Goal: Task Accomplishment & Management: Complete application form

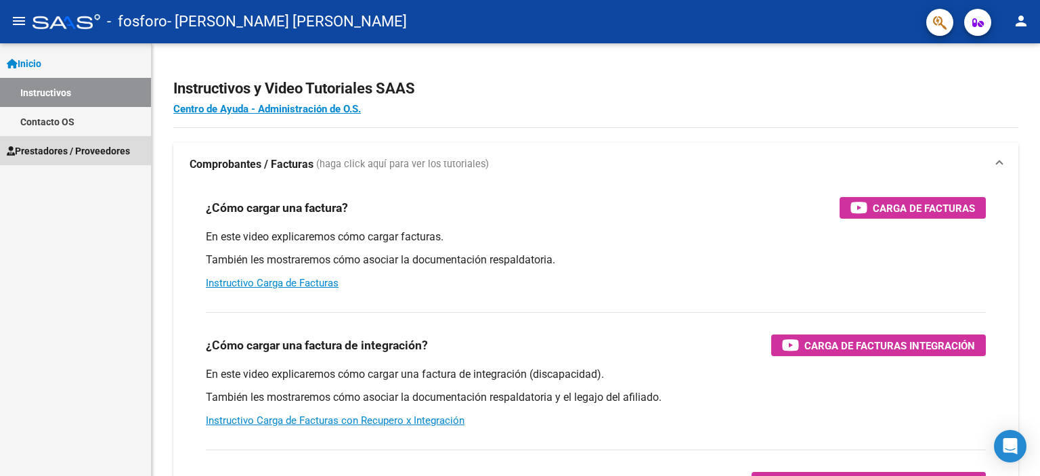
click at [49, 147] on span "Prestadores / Proveedores" at bounding box center [68, 151] width 123 height 15
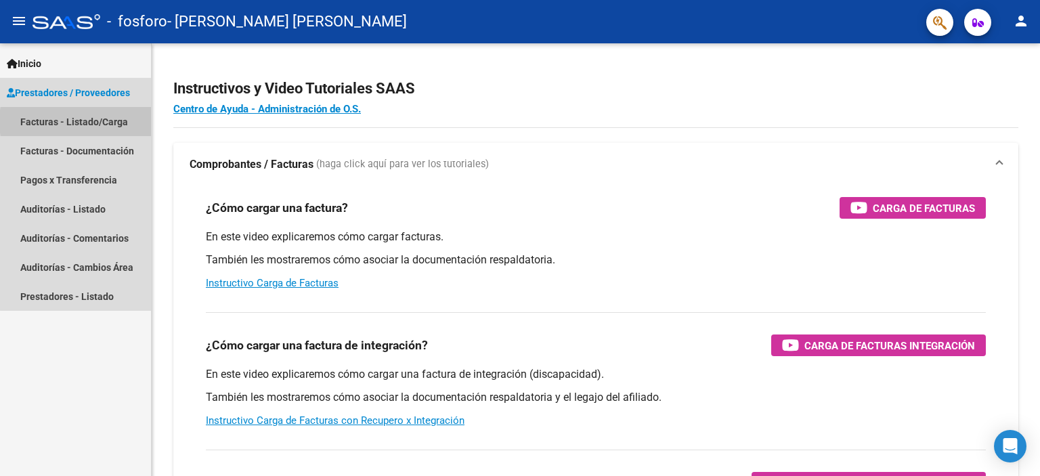
click at [108, 121] on link "Facturas - Listado/Carga" at bounding box center [75, 121] width 151 height 29
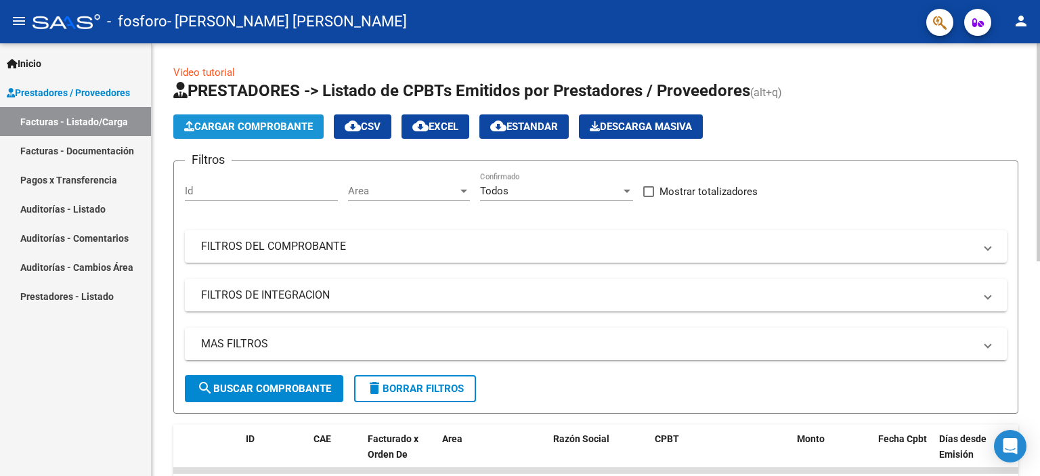
click at [232, 127] on span "Cargar Comprobante" at bounding box center [248, 127] width 129 height 12
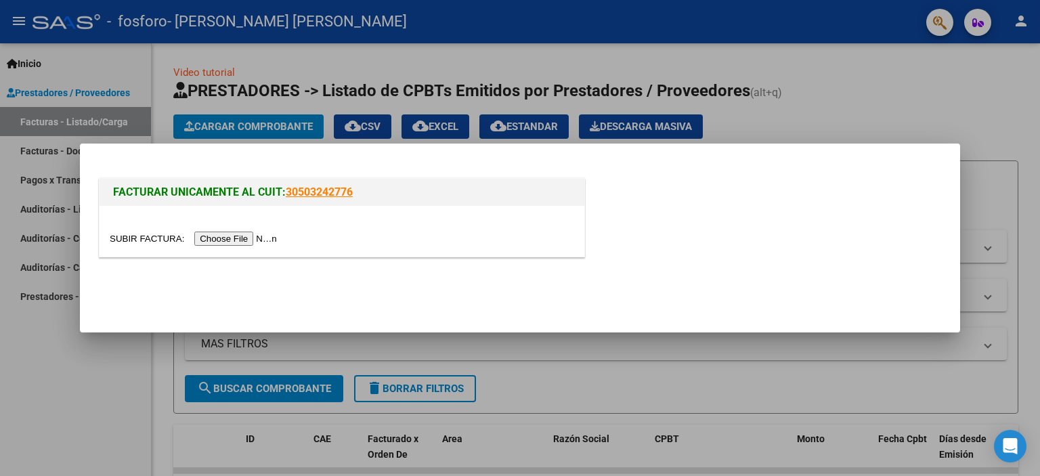
click at [222, 234] on input "file" at bounding box center [195, 239] width 171 height 14
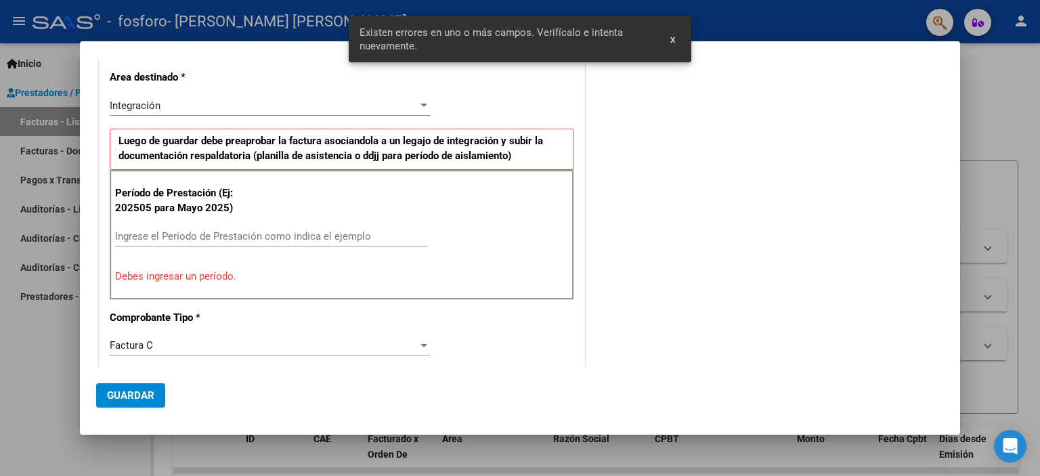
scroll to position [266, 0]
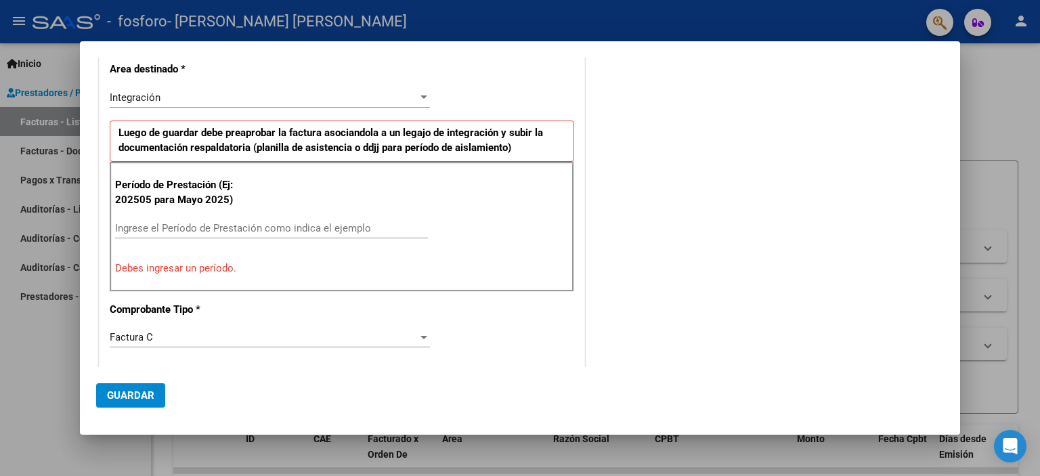
click at [125, 56] on mat-dialog-container "COMPROBANTE VER COMPROBANTE DATOS DEL COMPROBANTE CUIT * 27-11336624-4 Ingresar…" at bounding box center [520, 238] width 881 height 394
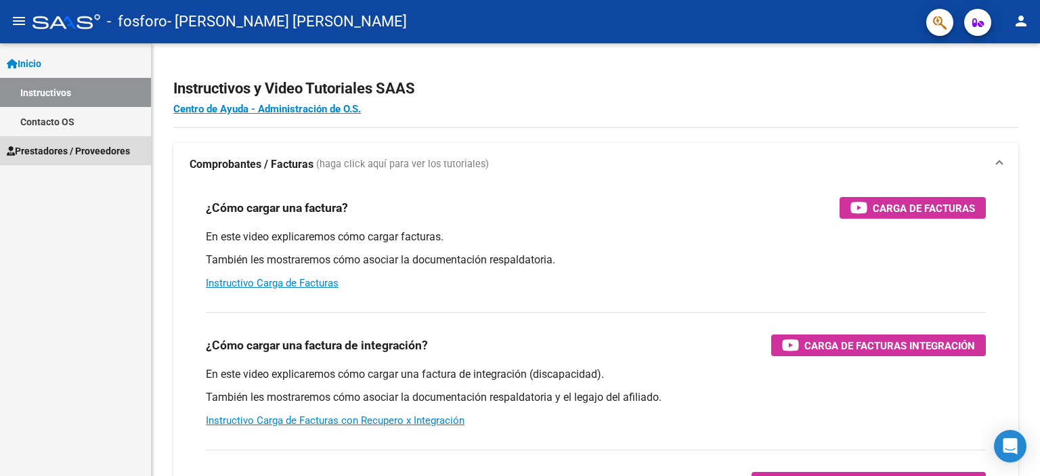
click at [52, 148] on span "Prestadores / Proveedores" at bounding box center [68, 151] width 123 height 15
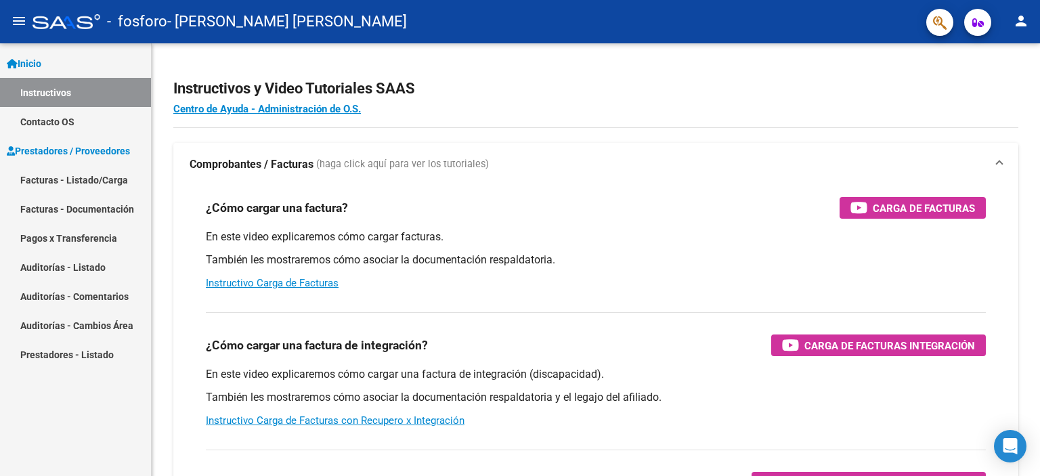
click at [111, 178] on link "Facturas - Listado/Carga" at bounding box center [75, 179] width 151 height 29
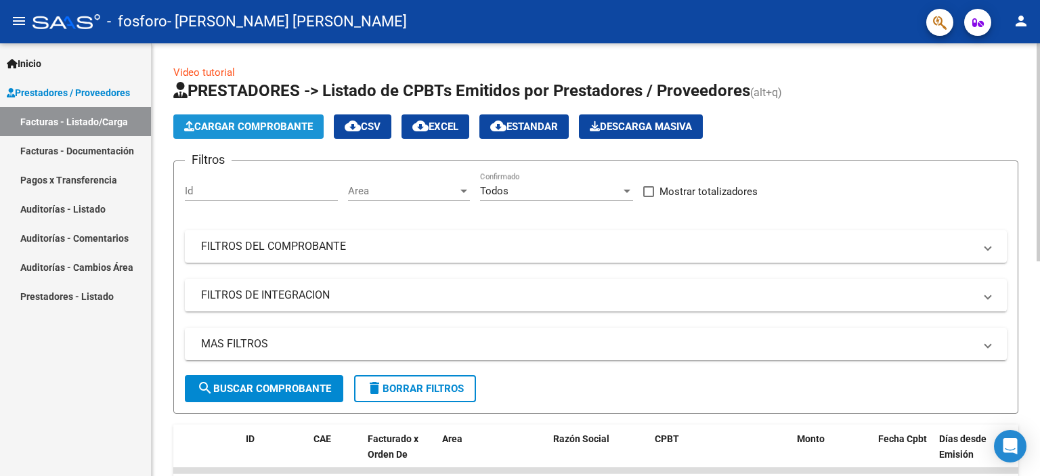
click at [264, 127] on span "Cargar Comprobante" at bounding box center [248, 127] width 129 height 12
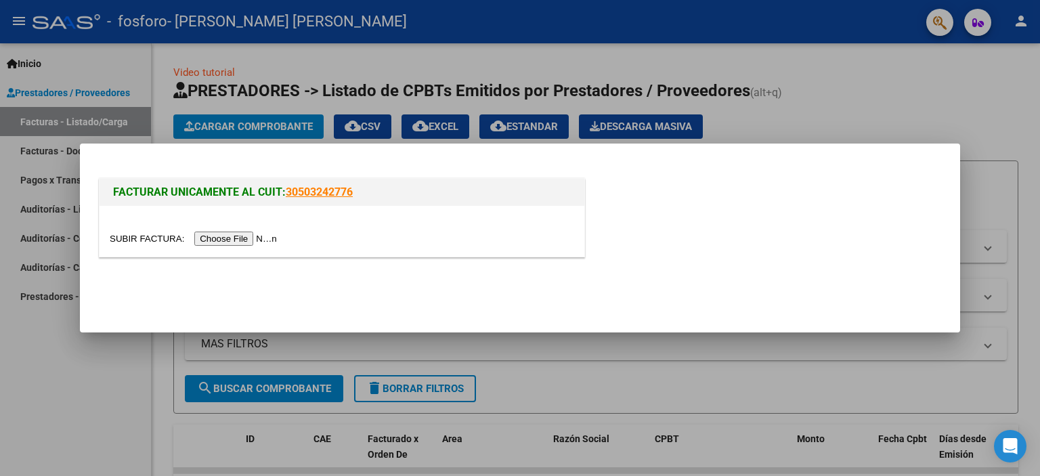
click at [261, 235] on input "file" at bounding box center [195, 239] width 171 height 14
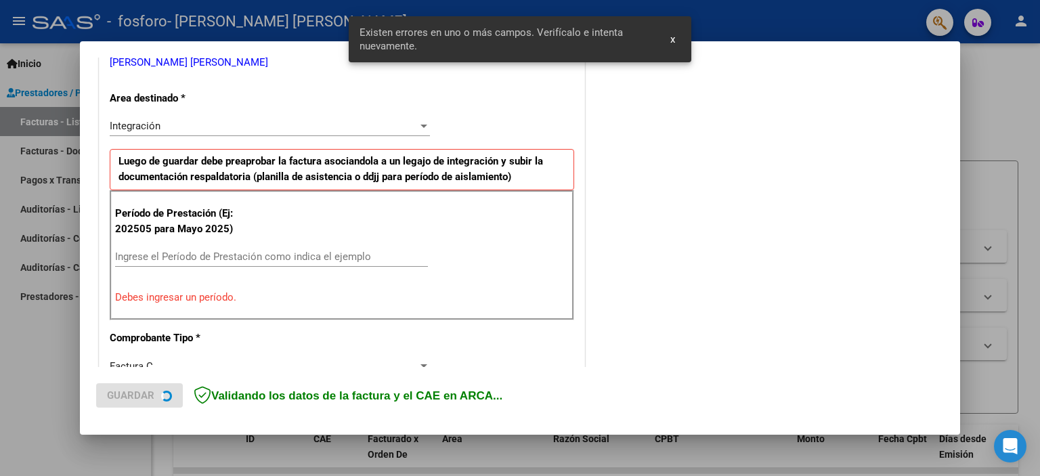
scroll to position [290, 0]
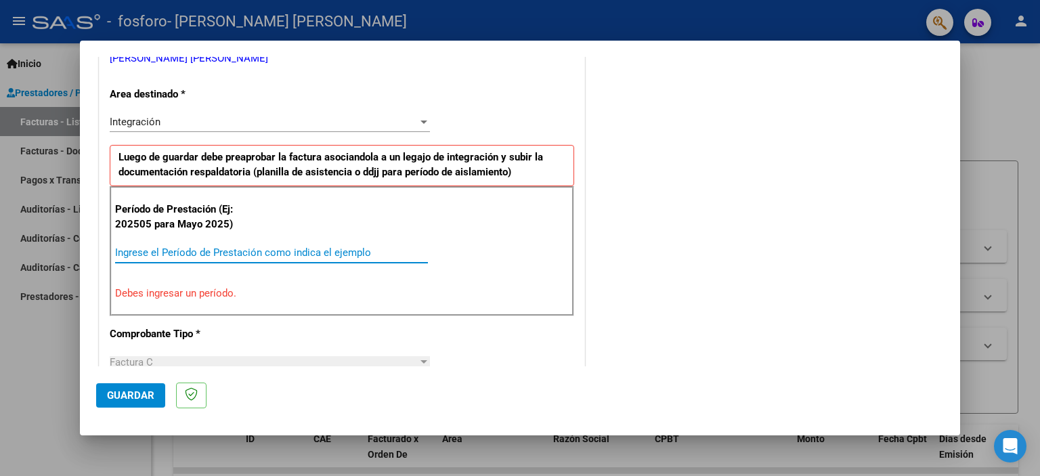
click at [240, 252] on input "Ingrese el Período de Prestación como indica el ejemplo" at bounding box center [271, 253] width 313 height 12
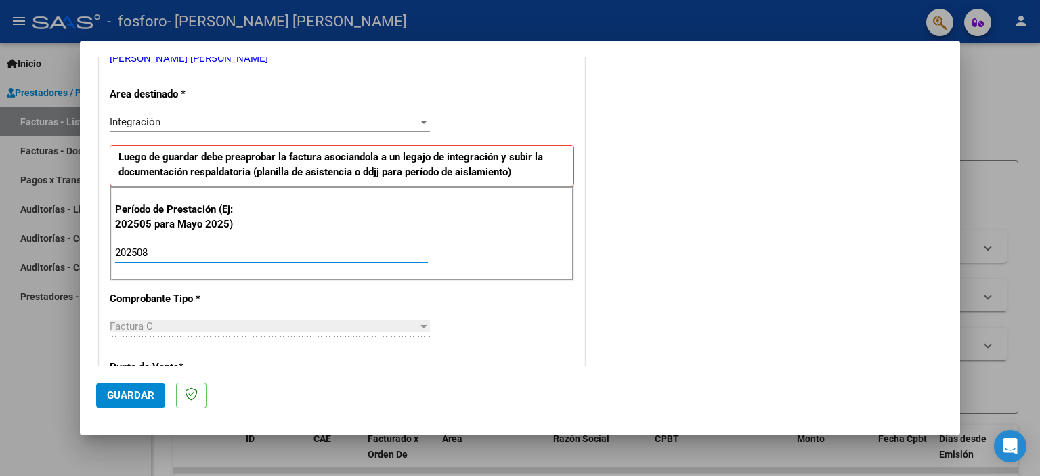
type input "202508"
click at [133, 391] on span "Guardar" at bounding box center [130, 396] width 47 height 12
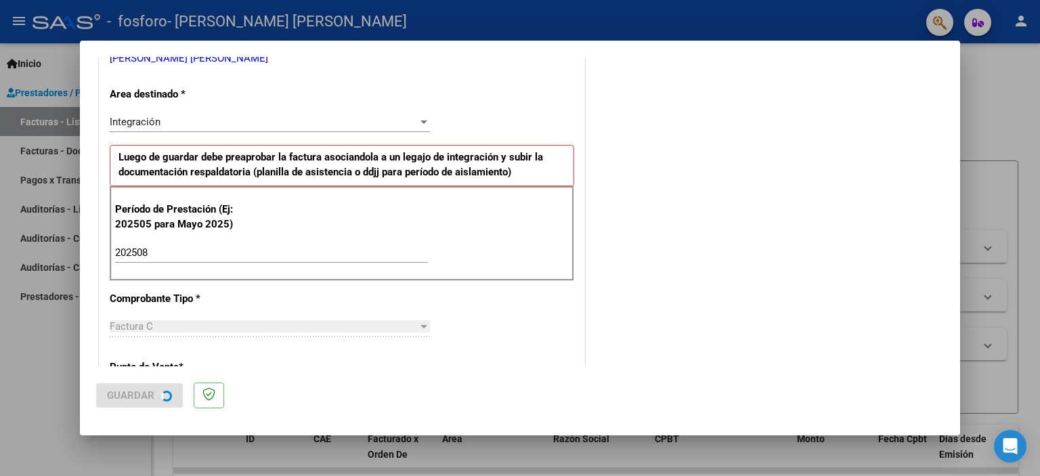
scroll to position [0, 0]
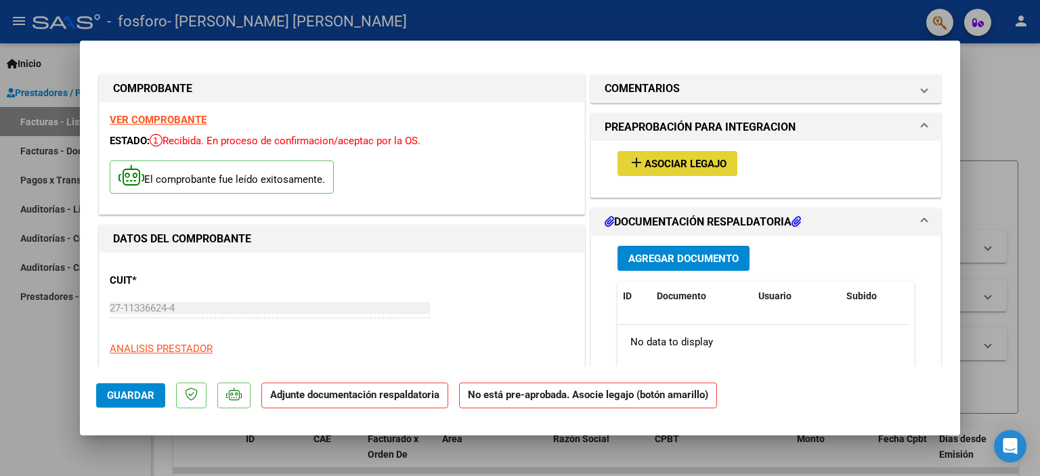
click at [656, 165] on span "Asociar Legajo" at bounding box center [686, 164] width 82 height 12
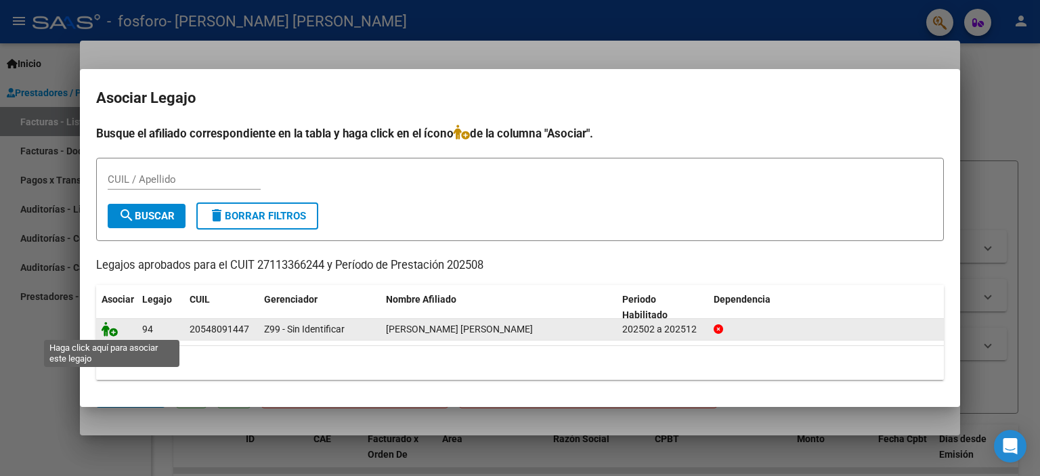
click at [114, 331] on icon at bounding box center [110, 329] width 16 height 15
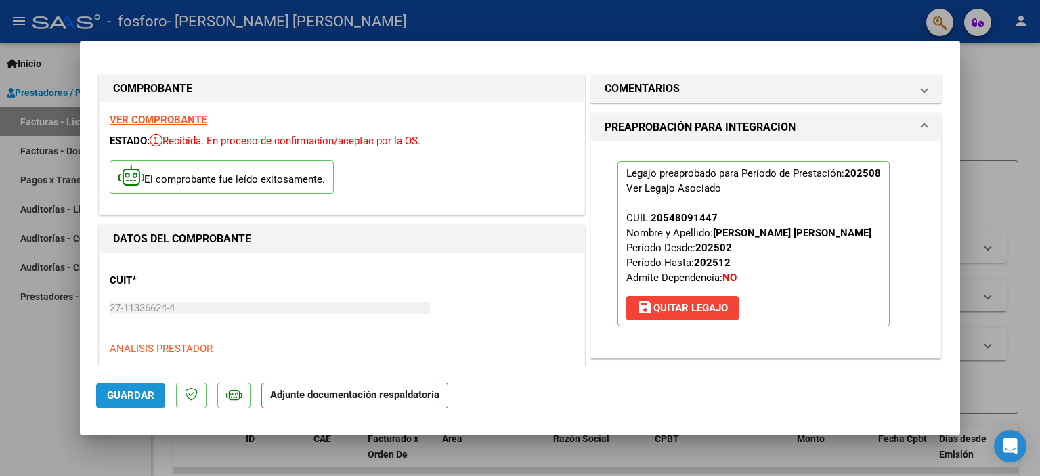
click at [132, 393] on span "Guardar" at bounding box center [130, 396] width 47 height 12
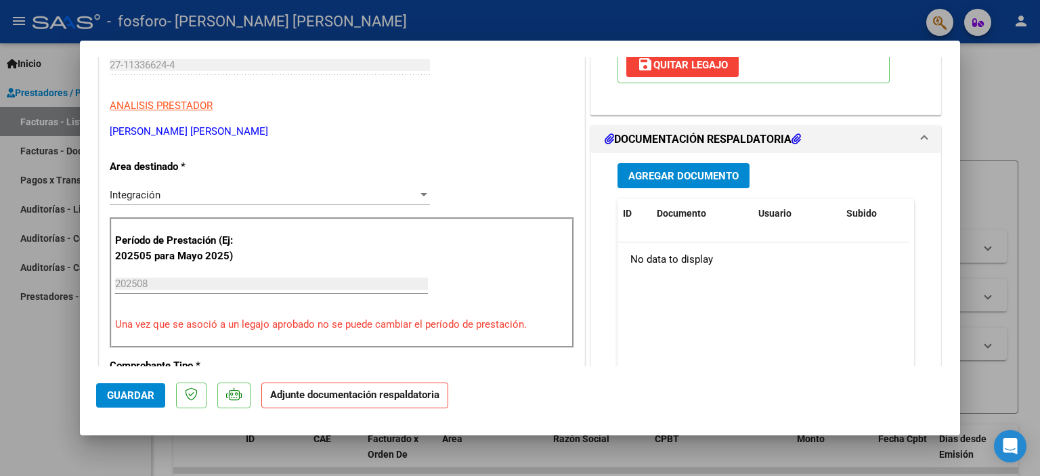
scroll to position [244, 0]
click at [697, 171] on span "Agregar Documento" at bounding box center [684, 175] width 110 height 12
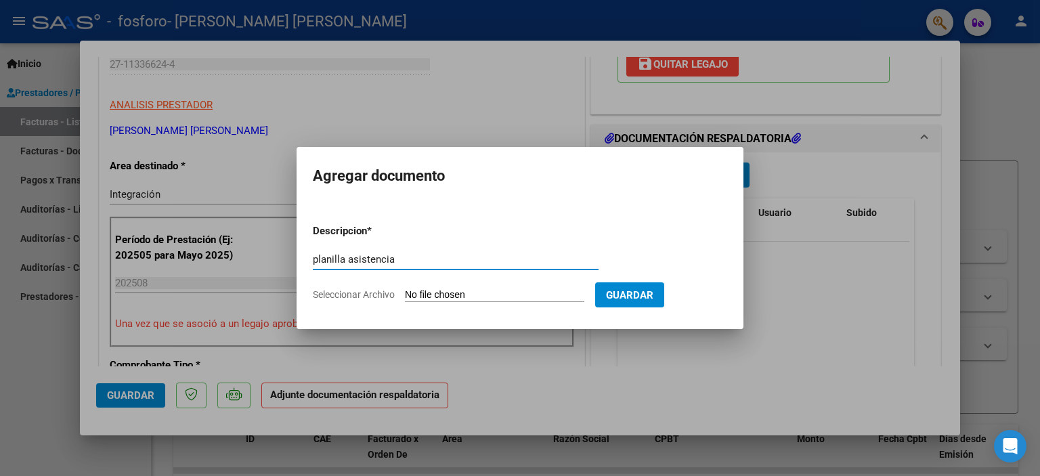
type input "planilla asistencia"
click at [423, 289] on input "Seleccionar Archivo" at bounding box center [495, 295] width 180 height 13
type input "C:\fakepath\planilla agosto Vico.pdf"
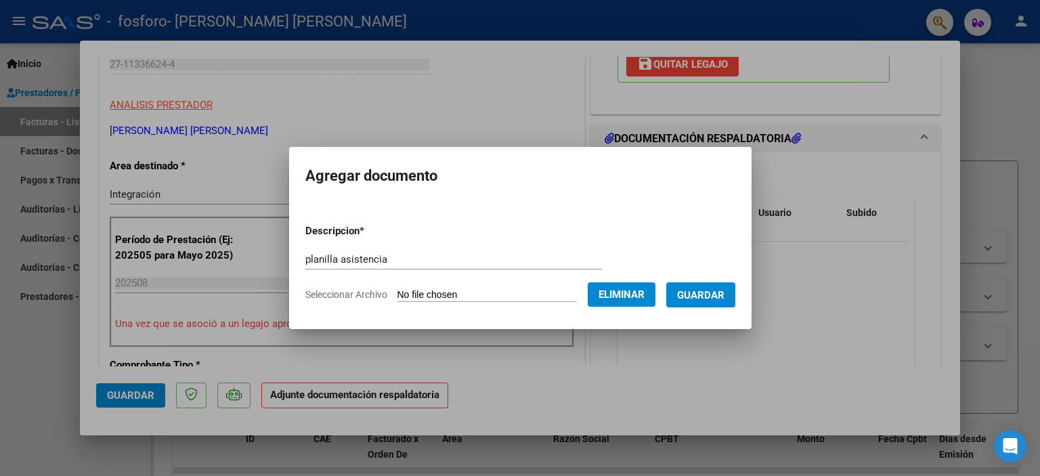
click at [700, 295] on span "Guardar" at bounding box center [700, 295] width 47 height 12
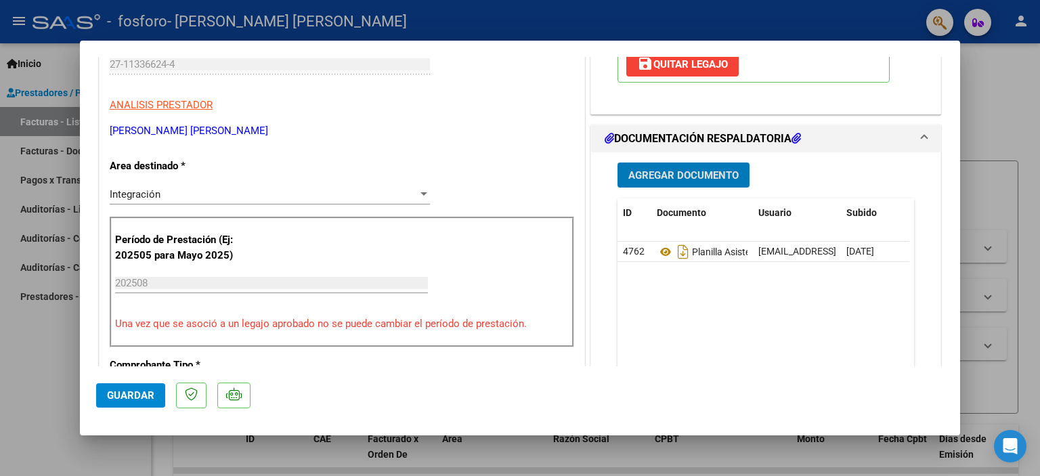
click at [137, 393] on span "Guardar" at bounding box center [130, 396] width 47 height 12
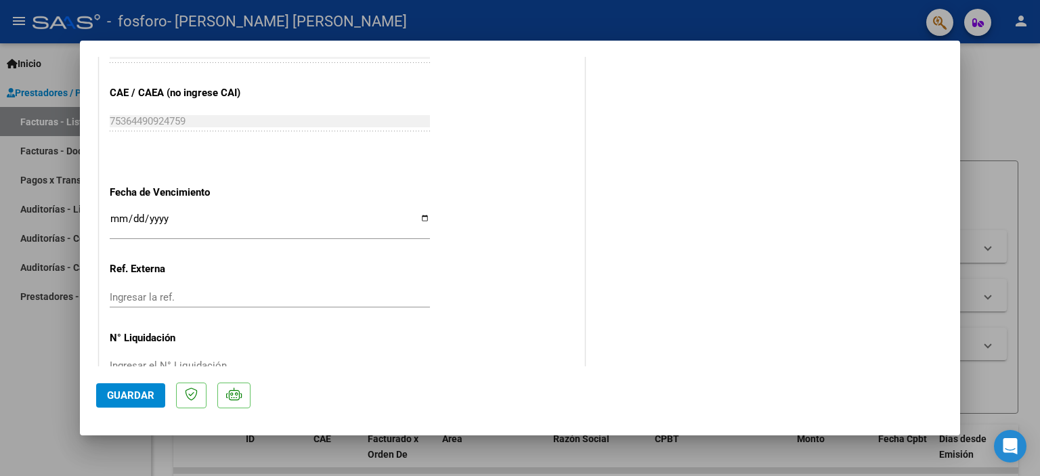
scroll to position [894, 0]
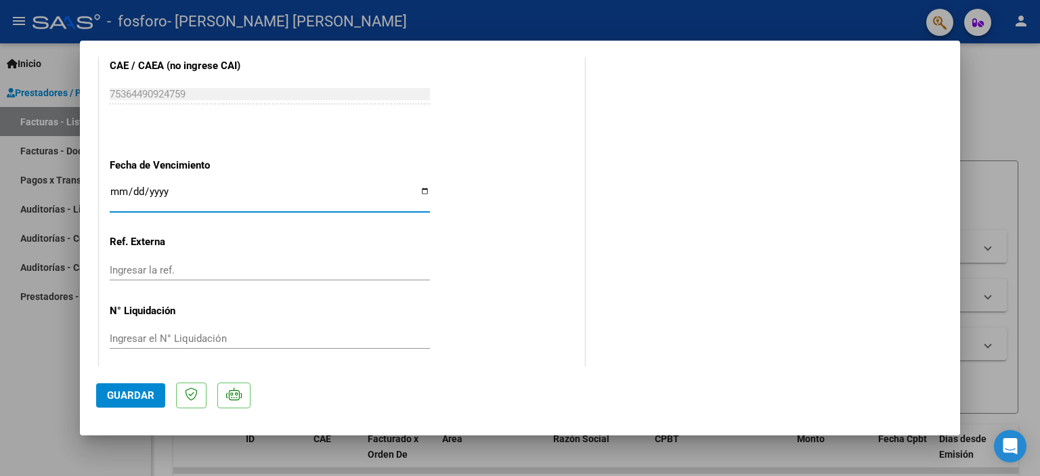
click at [110, 186] on input "Ingresar la fecha" at bounding box center [270, 197] width 320 height 22
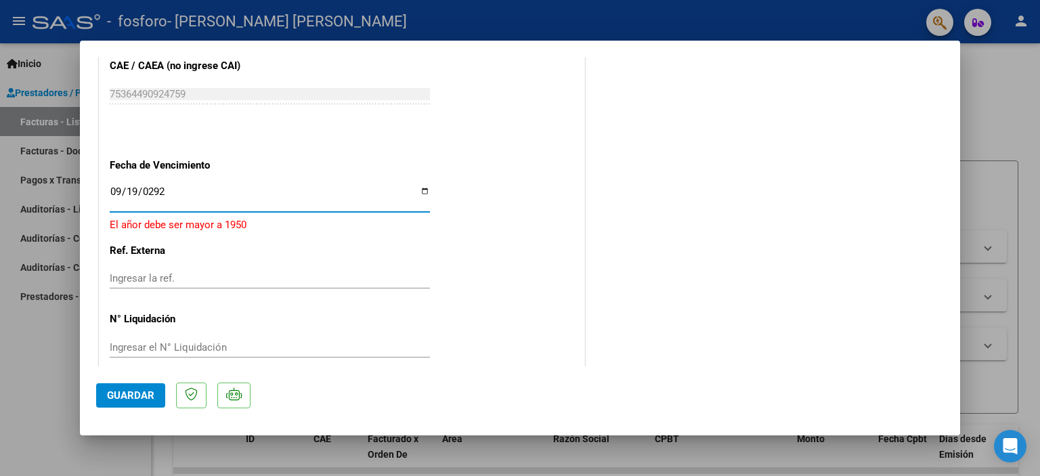
type input "[DATE]"
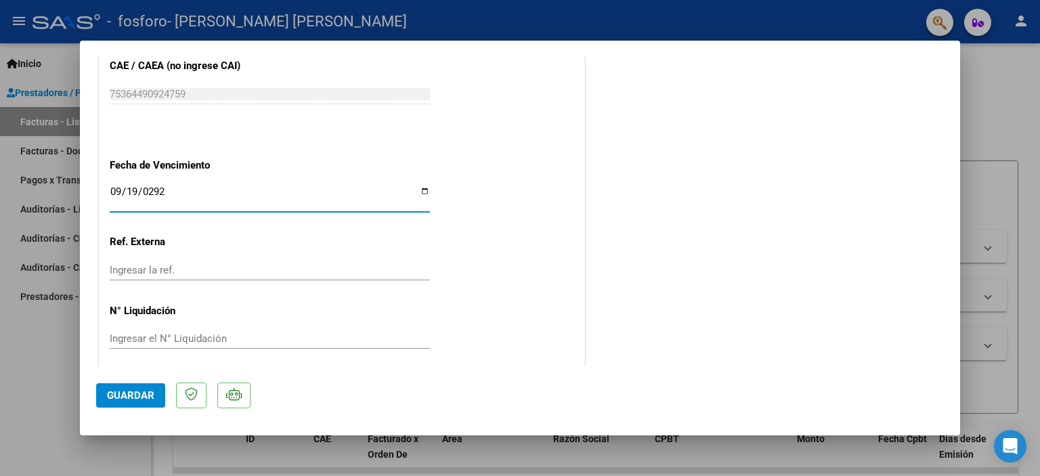
click at [173, 186] on input "[DATE]" at bounding box center [270, 197] width 320 height 22
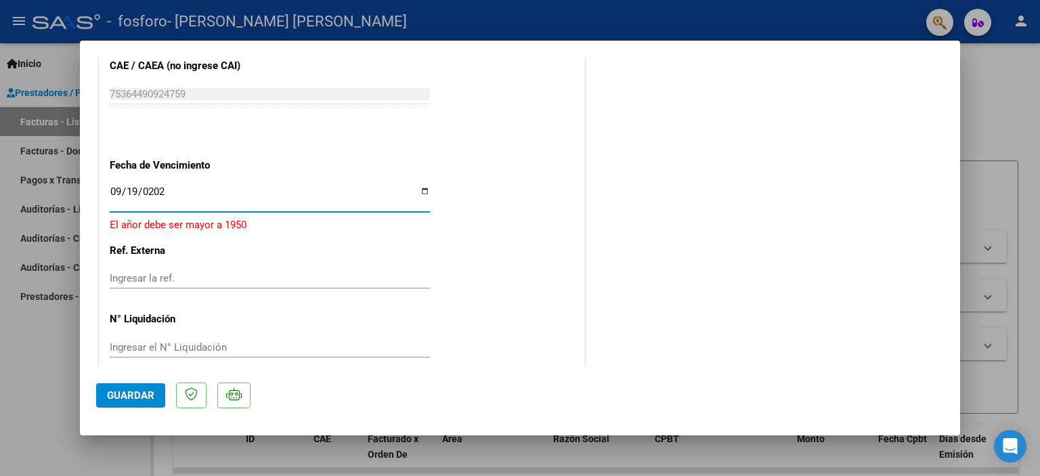
type input "[DATE]"
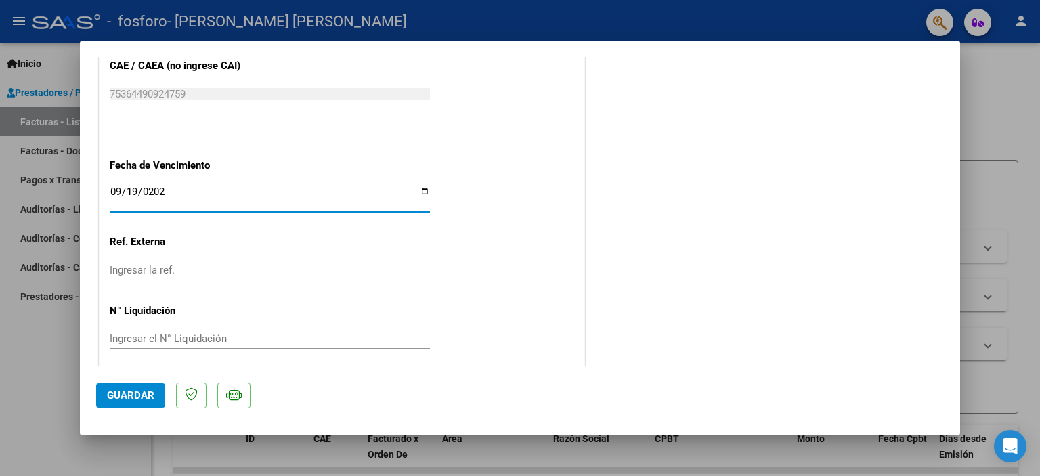
click at [144, 398] on span "Guardar" at bounding box center [130, 396] width 47 height 12
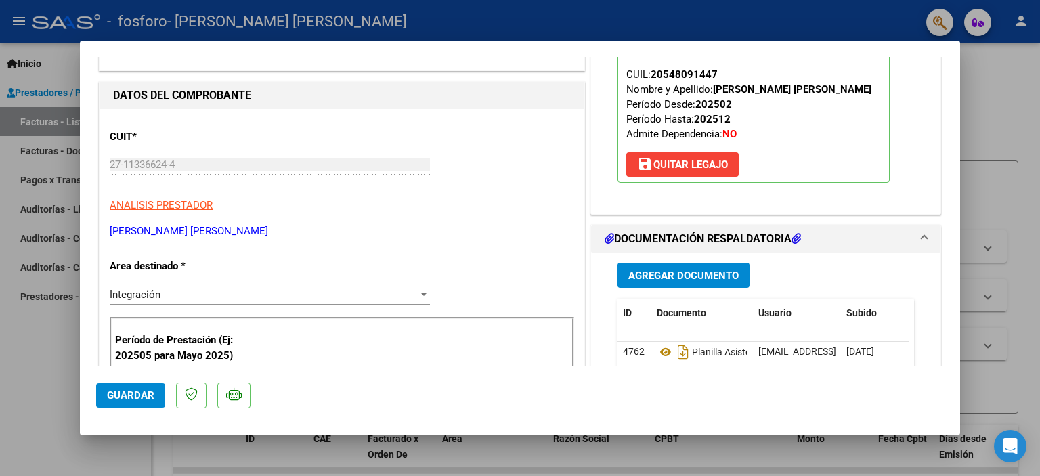
scroll to position [0, 0]
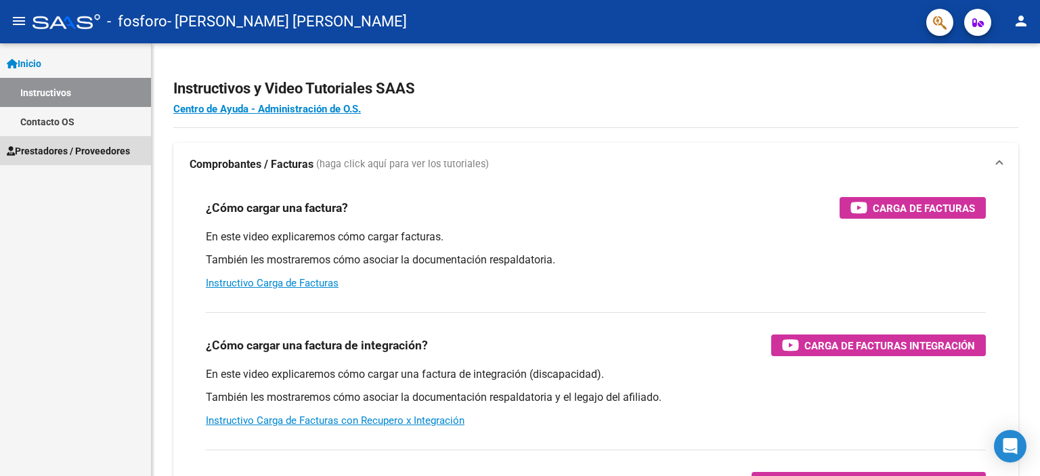
click at [63, 150] on span "Prestadores / Proveedores" at bounding box center [68, 151] width 123 height 15
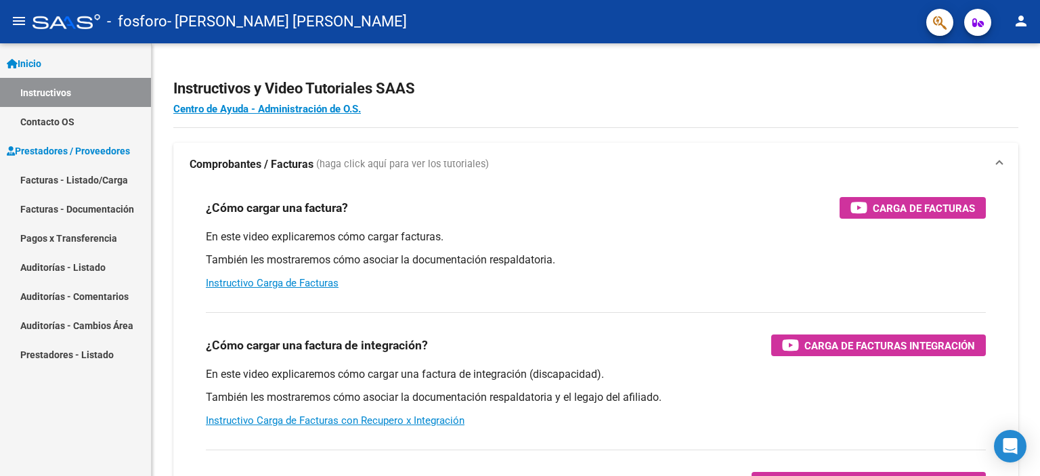
click at [71, 181] on link "Facturas - Listado/Carga" at bounding box center [75, 179] width 151 height 29
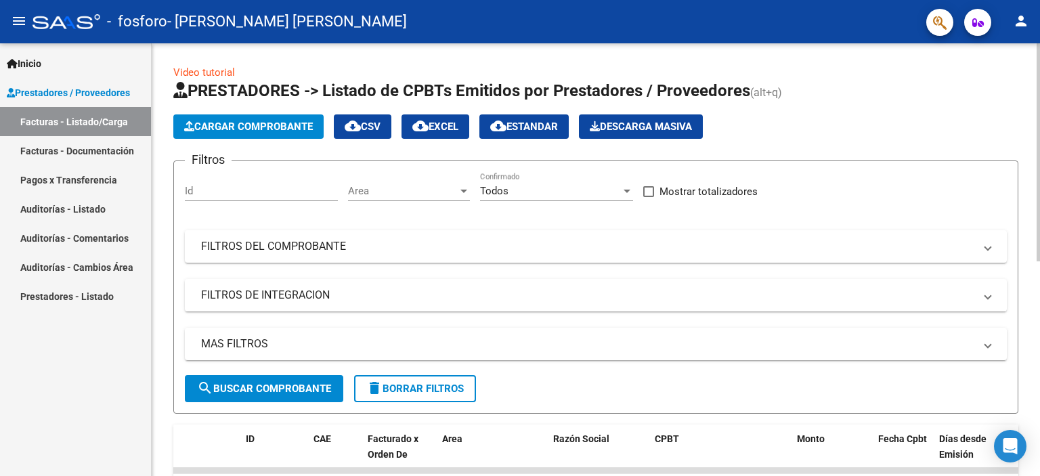
scroll to position [427, 0]
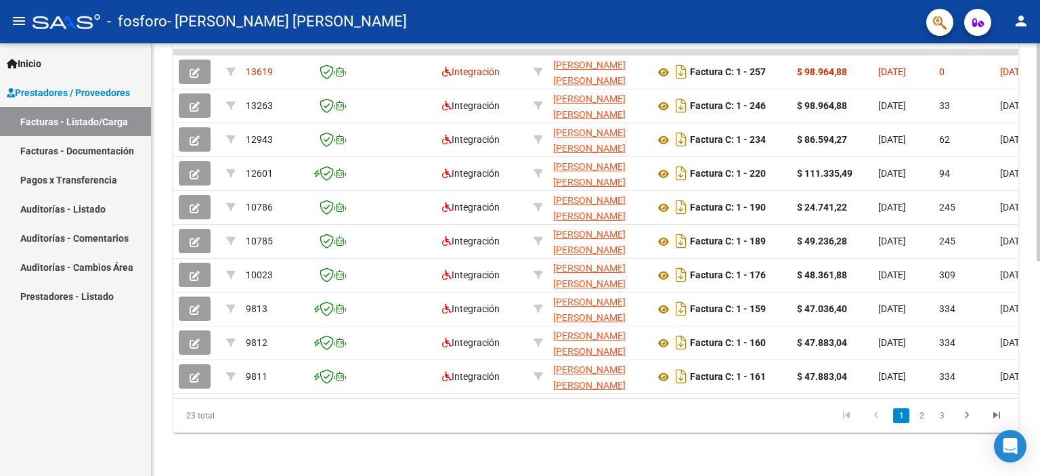
click at [1040, 274] on div at bounding box center [1038, 259] width 3 height 433
